Goal: Information Seeking & Learning: Learn about a topic

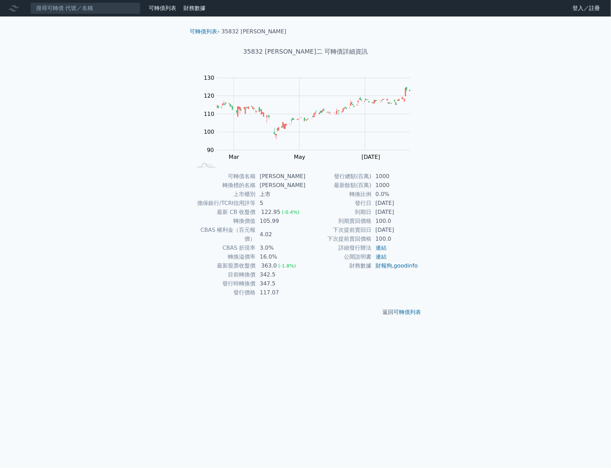
click at [13, 10] on icon at bounding box center [13, 8] width 11 height 7
click at [108, 4] on input at bounding box center [85, 8] width 110 height 12
type input "68541"
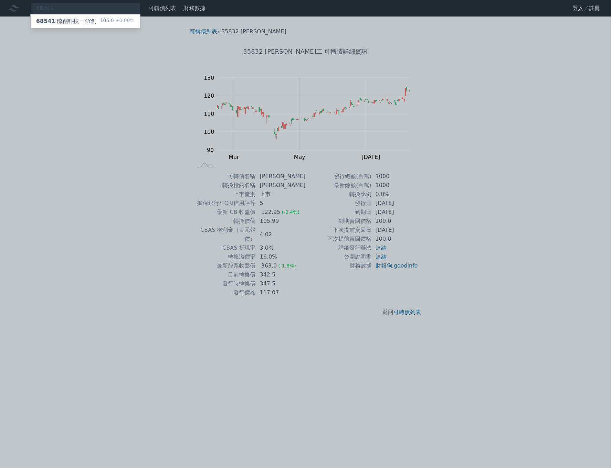
click at [110, 21] on div "105.0 +0.00%" at bounding box center [117, 21] width 34 height 8
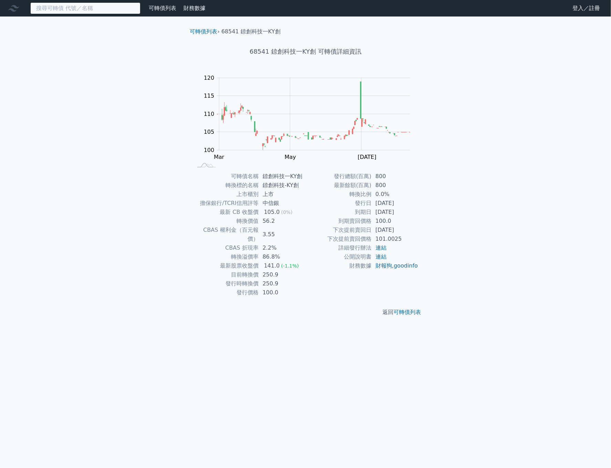
click at [98, 6] on input at bounding box center [85, 8] width 110 height 12
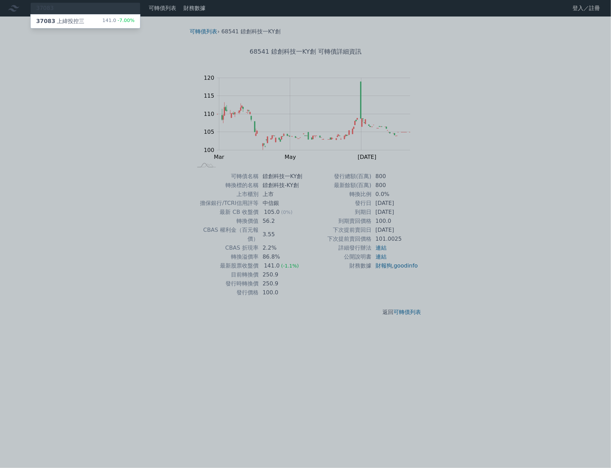
click at [80, 7] on div at bounding box center [305, 234] width 611 height 468
click at [78, 10] on div "37083 37083 上緯投控三 141.0 -7.00%" at bounding box center [85, 8] width 110 height 12
click at [76, 8] on div at bounding box center [305, 234] width 611 height 468
click at [76, 8] on div "37083 37083 上緯投控三 141.0 -7.00%" at bounding box center [85, 8] width 110 height 12
type input "54342"
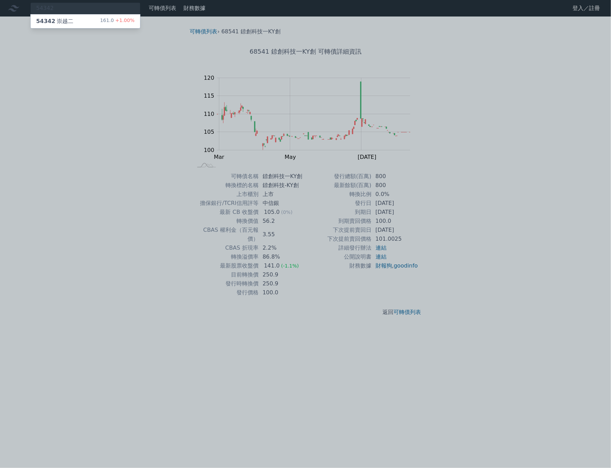
click at [54, 7] on div at bounding box center [305, 234] width 611 height 468
click at [51, 2] on nav "54342 54342 崇越二 161.0 +1.00% 可轉債列表 財務數據 可轉債列表 財務數據 登入／註冊 登入／註冊" at bounding box center [305, 8] width 611 height 17
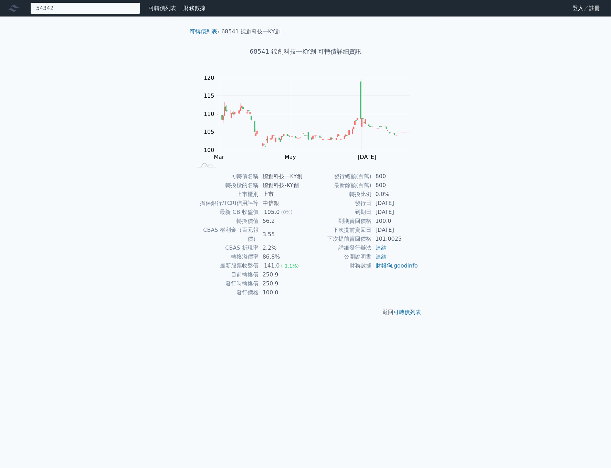
click at [57, 9] on div "54342 54342 崇越二 161.0 +1.00%" at bounding box center [85, 8] width 110 height 12
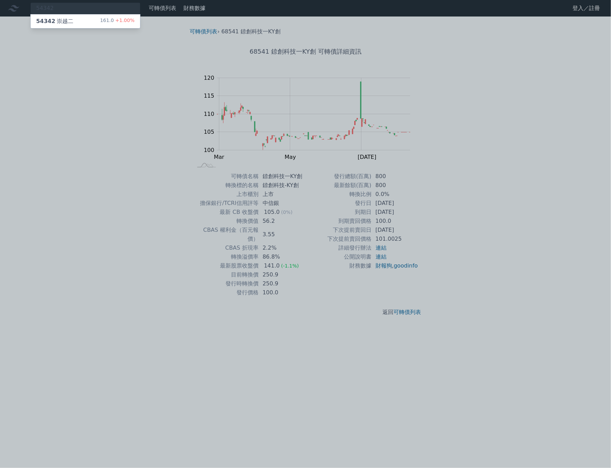
click at [58, 20] on div "54342 崇越二" at bounding box center [54, 21] width 37 height 8
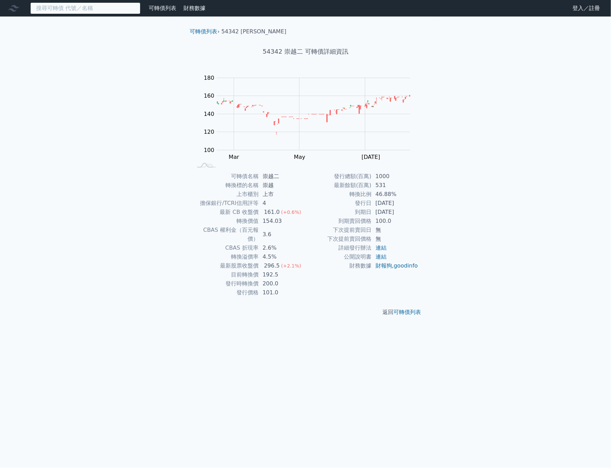
click at [93, 11] on input at bounding box center [85, 8] width 110 height 12
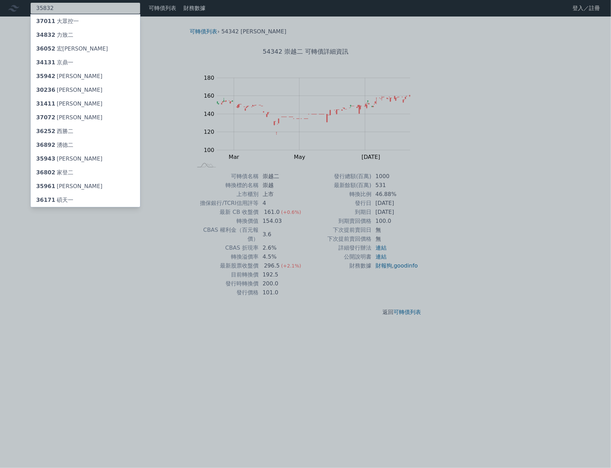
type input "35832"
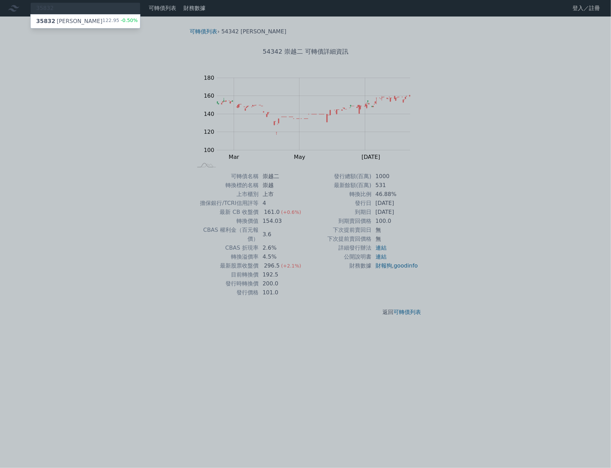
click at [96, 18] on div "35832 辛耘二 122.95 -0.50%" at bounding box center [85, 21] width 109 height 14
click at [160, 205] on div at bounding box center [305, 234] width 611 height 468
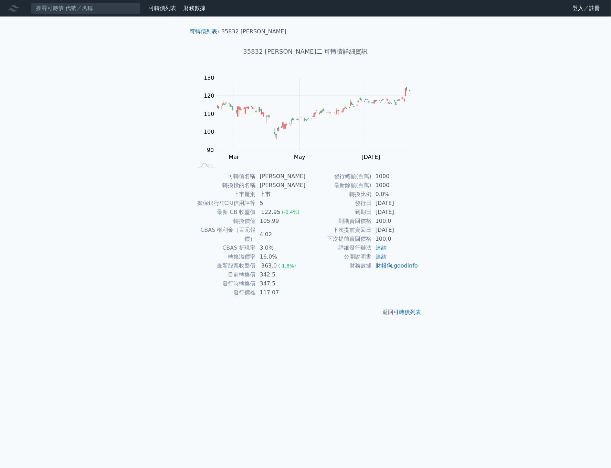
click at [370, 51] on h1 "35832 [PERSON_NAME]二 可轉債詳細資訊" at bounding box center [306, 52] width 242 height 10
click at [72, 10] on input at bounding box center [85, 8] width 110 height 12
type input "3708"
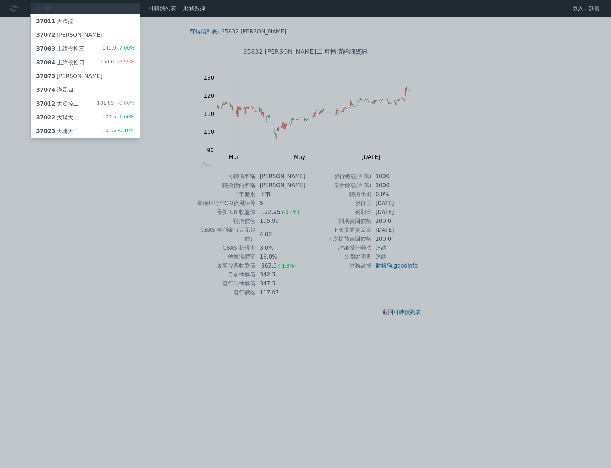
click at [76, 47] on div "37083 上緯投控三" at bounding box center [60, 49] width 48 height 8
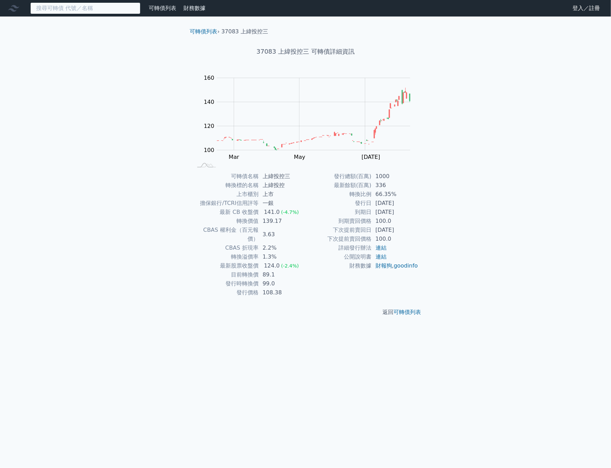
click at [83, 9] on input at bounding box center [85, 8] width 110 height 12
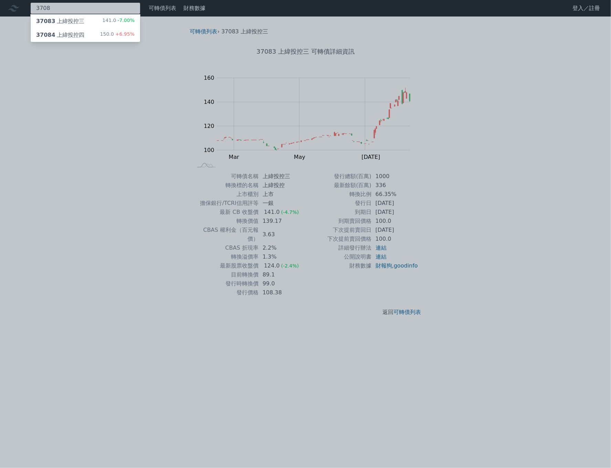
type input "3708"
click at [89, 31] on div "37084 上緯投控四 150.0 +6.95%" at bounding box center [85, 35] width 109 height 14
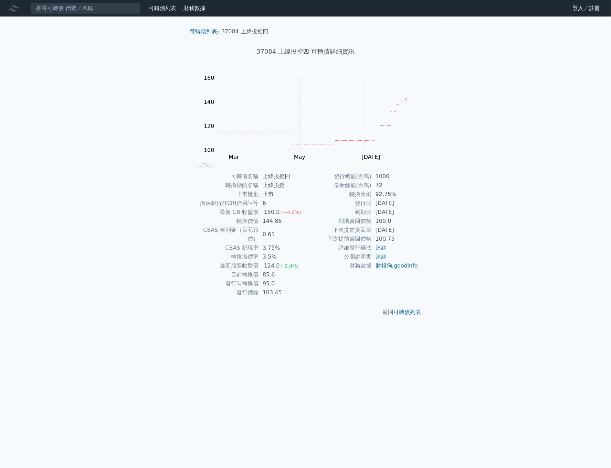
drag, startPoint x: 443, startPoint y: 64, endPoint x: 439, endPoint y: 62, distance: 4.4
click at [443, 64] on div "可轉債列表 財務數據 可轉債列表 財務數據 登入／註冊 登入／註冊 可轉債列表 › 37084 上緯投控四 37084 上緯投控四 可轉債詳細資訊 Zoom …" at bounding box center [305, 234] width 611 height 468
click at [101, 9] on input at bounding box center [85, 8] width 110 height 12
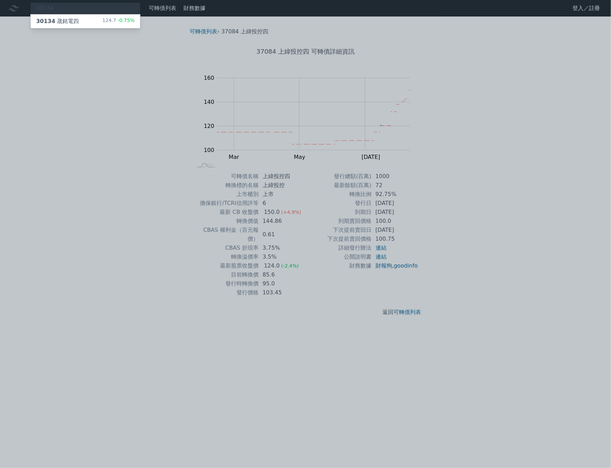
click at [109, 4] on div at bounding box center [305, 234] width 611 height 468
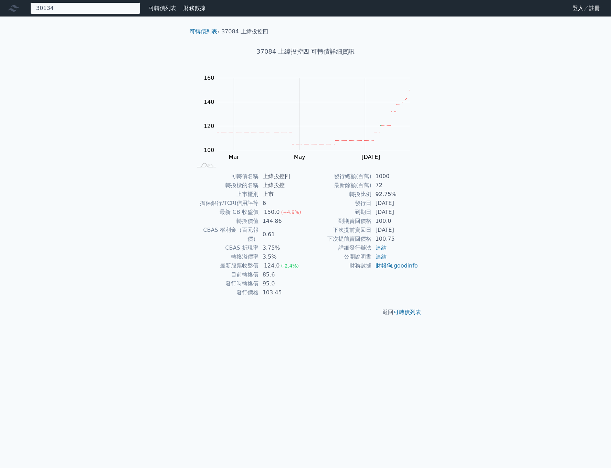
click at [109, 4] on div "30134 30134 晟銘電四 124.7 -0.75%" at bounding box center [85, 8] width 110 height 12
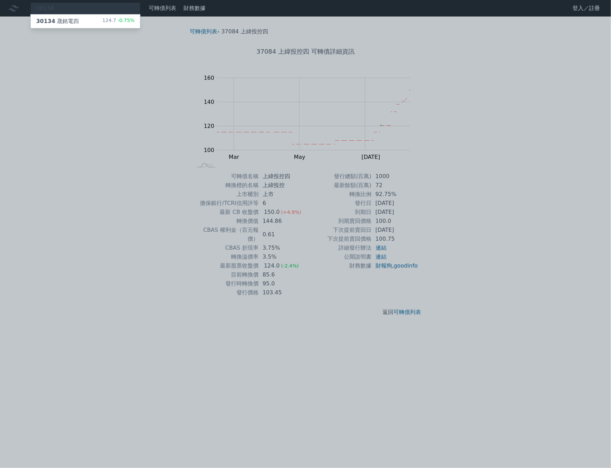
click at [109, 4] on div at bounding box center [305, 234] width 611 height 468
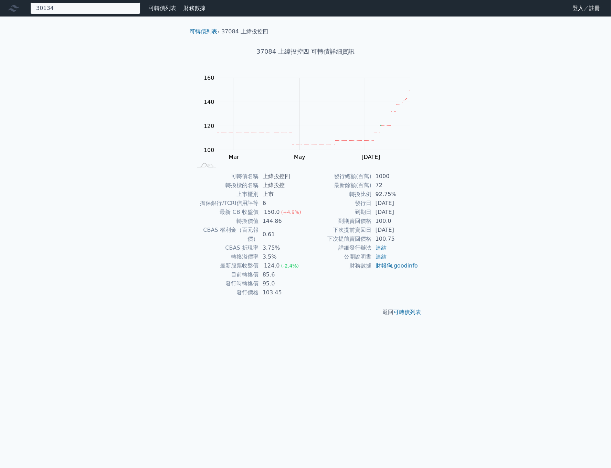
click at [107, 4] on div "30134 30134 晟銘電四 124.7 -0.75%" at bounding box center [85, 8] width 110 height 12
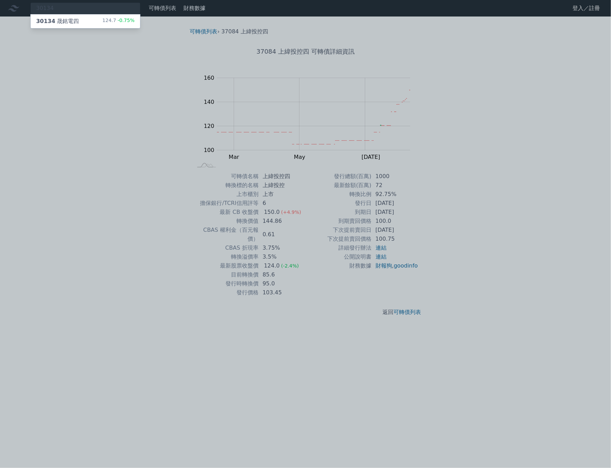
click at [104, 4] on div at bounding box center [305, 234] width 611 height 468
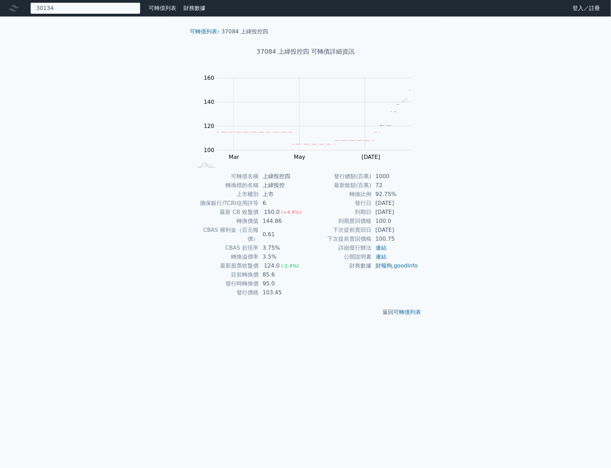
drag, startPoint x: 104, startPoint y: 4, endPoint x: 91, endPoint y: 5, distance: 12.4
click at [103, 4] on div "30134 30134 晟銘電四 124.7 -0.75%" at bounding box center [85, 8] width 110 height 12
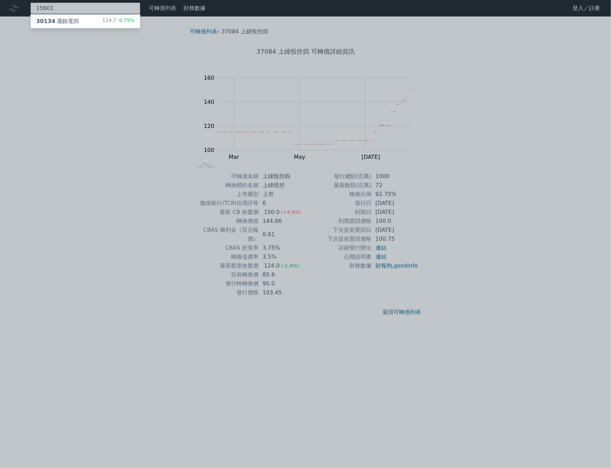
type input "15601"
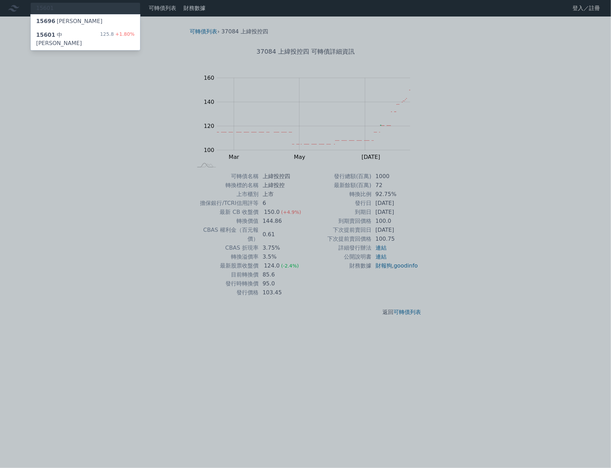
click at [476, 198] on div at bounding box center [305, 234] width 611 height 468
